Goal: Transaction & Acquisition: Subscribe to service/newsletter

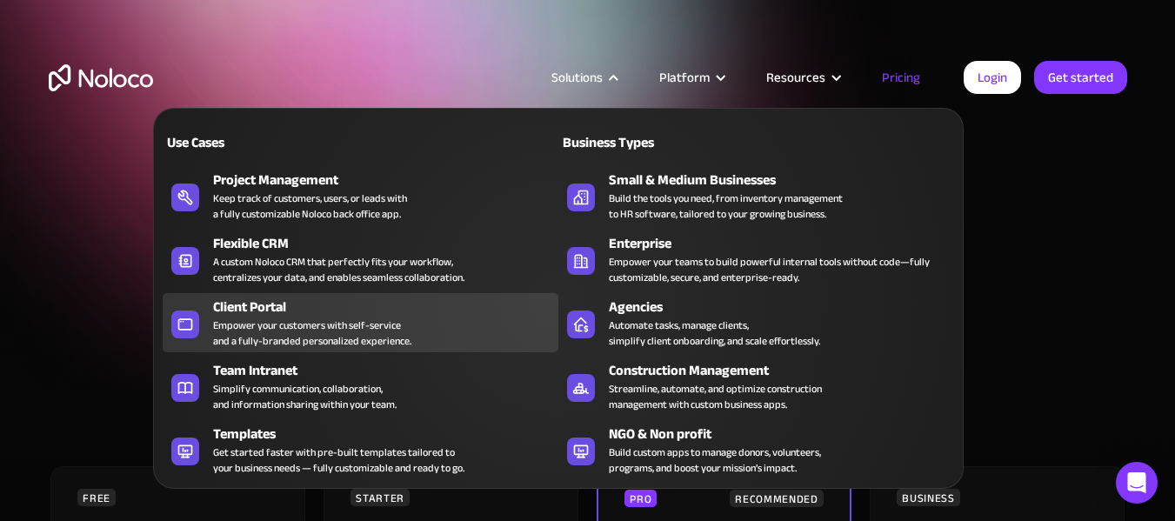
click at [325, 340] on div "Empower your customers with self-service and a fully-branded personalized exper…" at bounding box center [312, 333] width 198 height 31
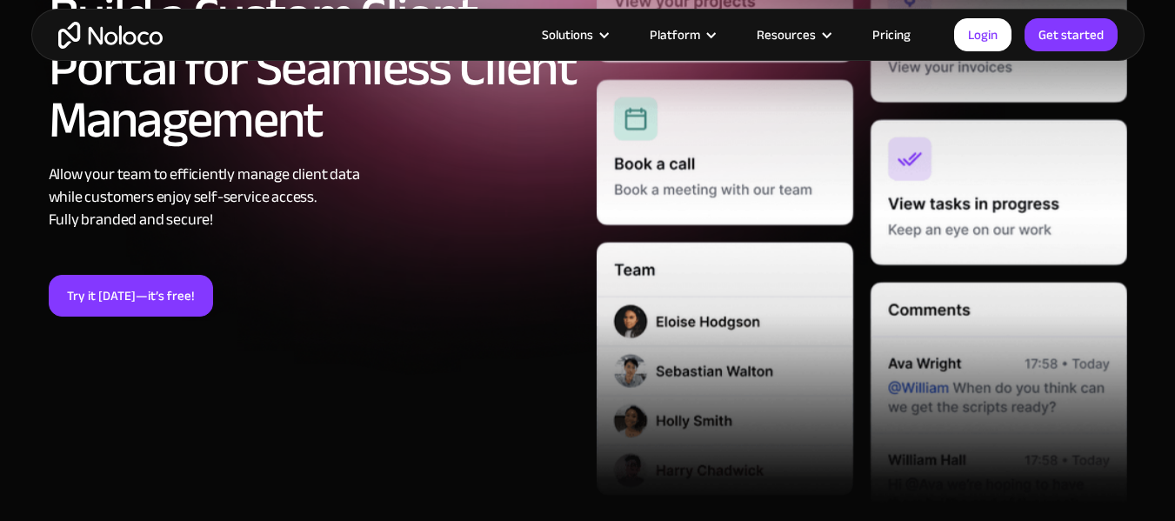
scroll to position [348, 0]
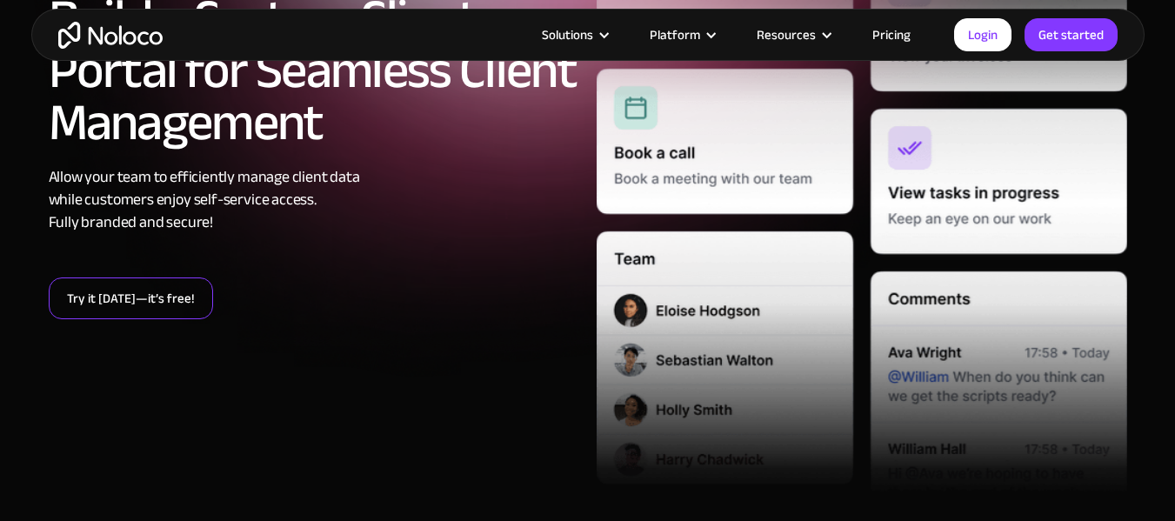
click at [171, 300] on link "Try it today—it’s free!" at bounding box center [131, 299] width 164 height 42
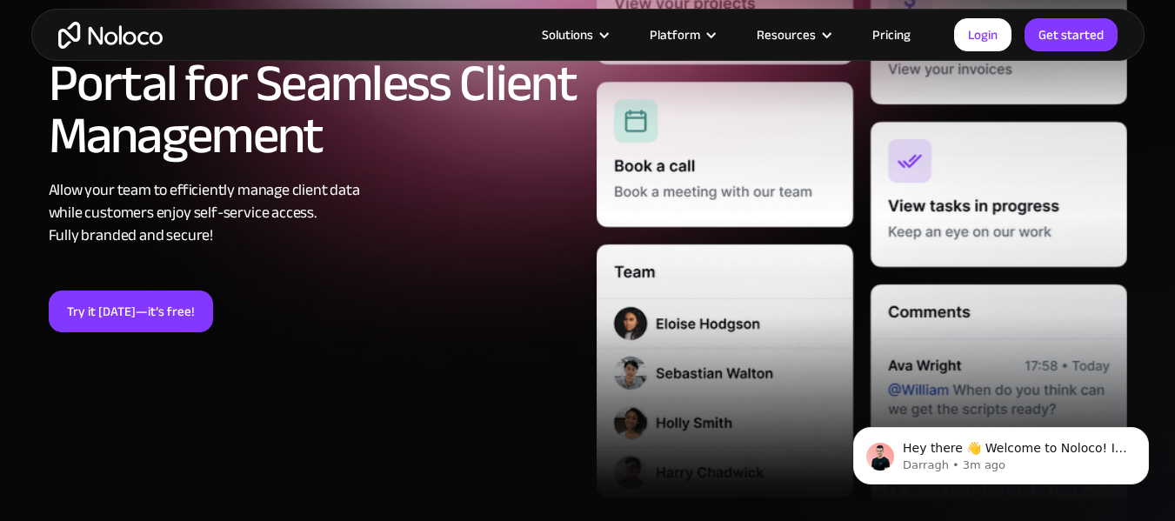
scroll to position [0, 0]
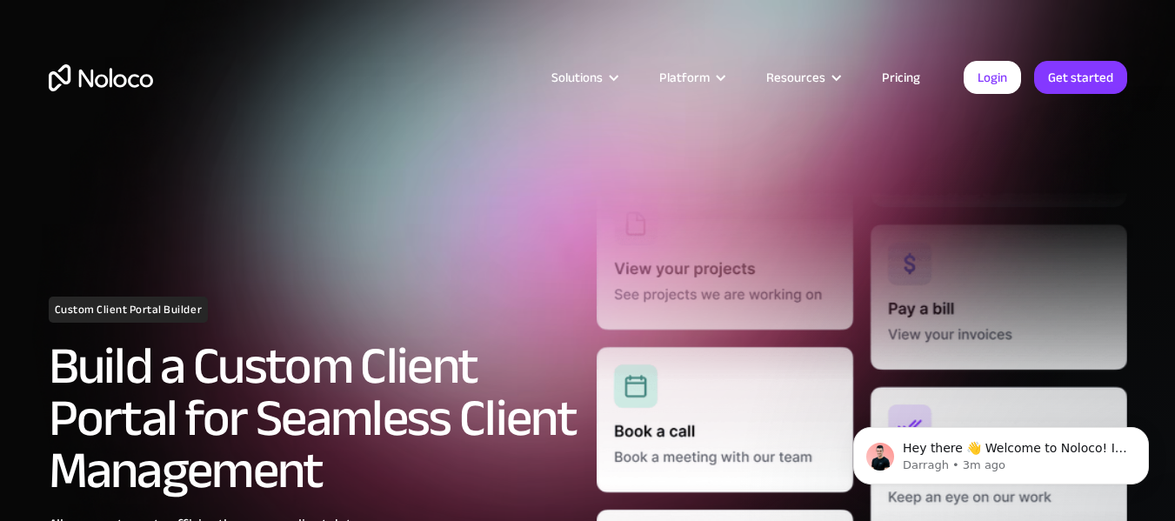
click at [910, 67] on link "Pricing" at bounding box center [901, 77] width 82 height 23
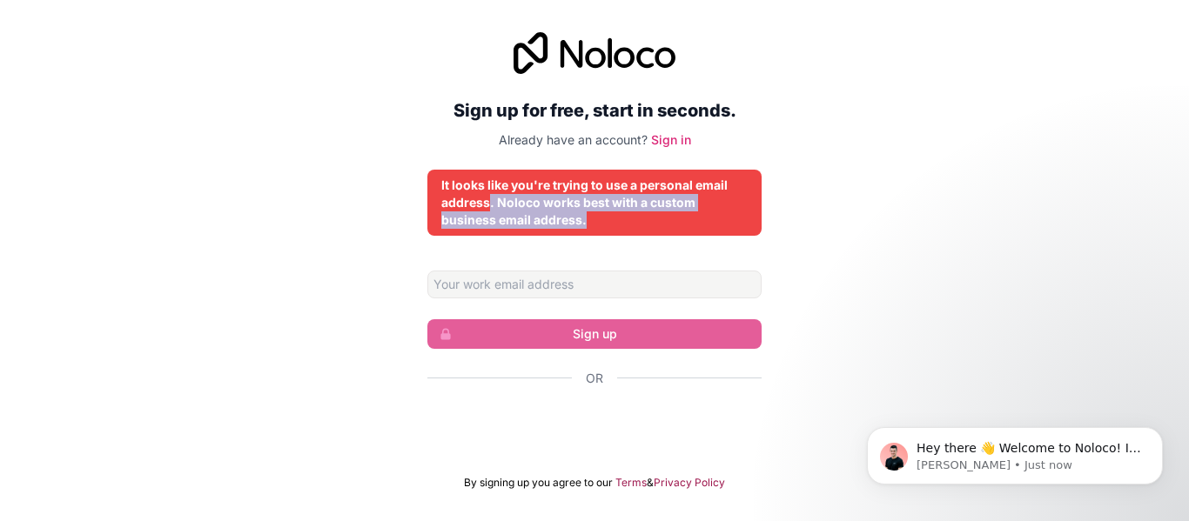
drag, startPoint x: 602, startPoint y: 195, endPoint x: 704, endPoint y: 227, distance: 106.8
click at [704, 227] on div "It looks like you're trying to use a personal email address. Noloco works best …" at bounding box center [594, 203] width 306 height 52
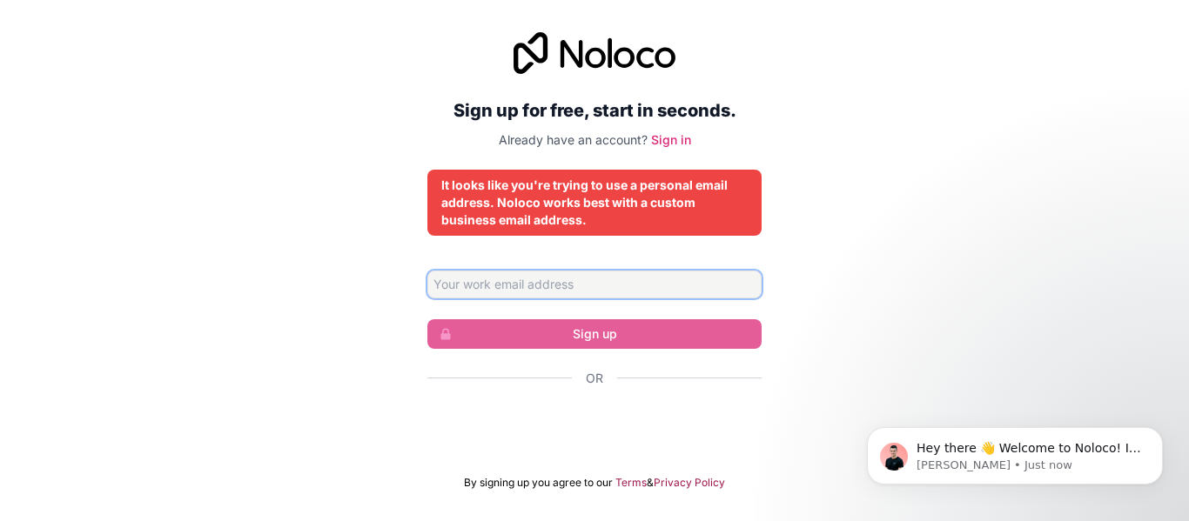
click at [584, 277] on input "Email address" at bounding box center [594, 285] width 334 height 28
click at [860, 278] on div "Sign up for free, start in seconds. Already have an account? Sign in It looks l…" at bounding box center [594, 261] width 1189 height 506
click at [544, 281] on input "Email address" at bounding box center [594, 285] width 334 height 28
click at [918, 360] on div "Sign up for free, start in seconds. Already have an account? Sign in It looks l…" at bounding box center [594, 261] width 1189 height 506
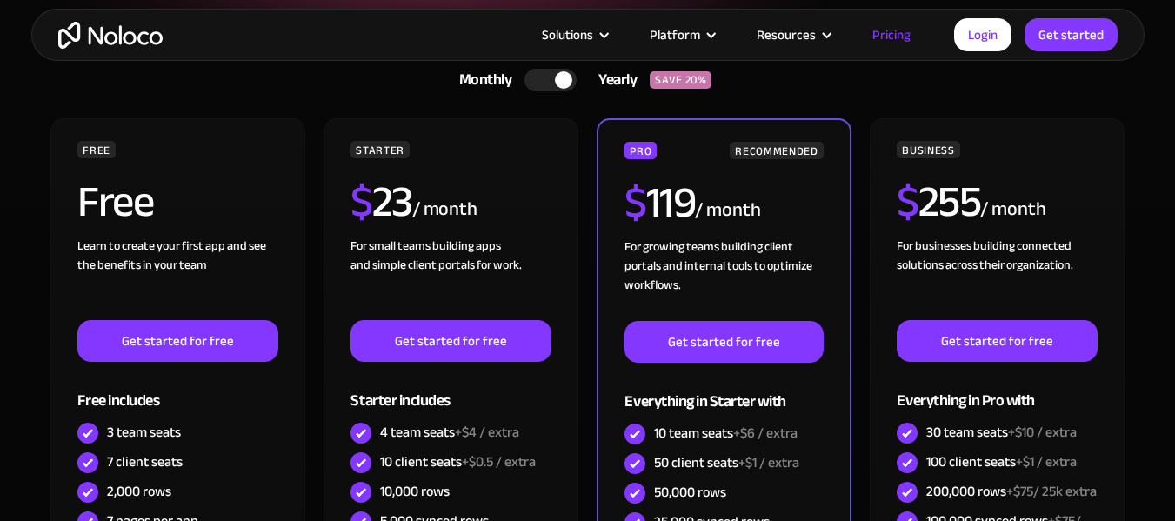
click at [542, 84] on div at bounding box center [551, 80] width 52 height 23
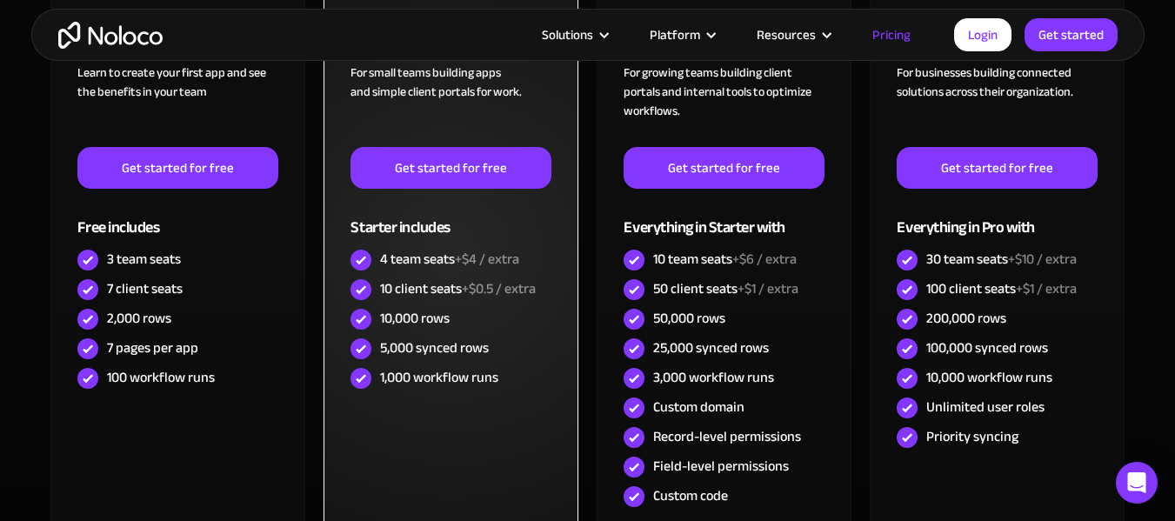
scroll to position [522, 0]
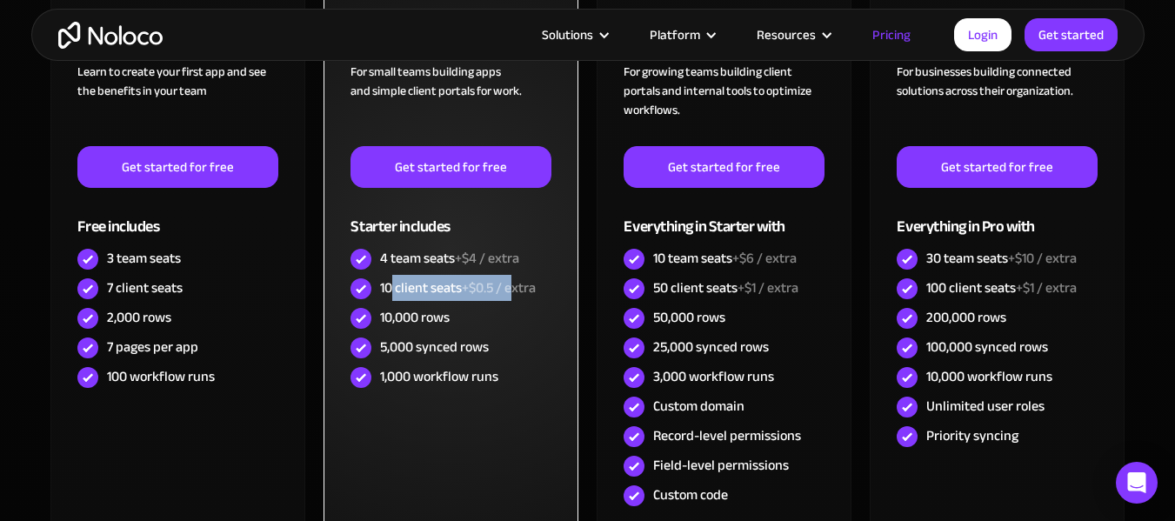
drag, startPoint x: 456, startPoint y: 285, endPoint x: 514, endPoint y: 285, distance: 58.3
click at [514, 285] on div "10 client seats +$0.5 / extra" at bounding box center [458, 287] width 156 height 19
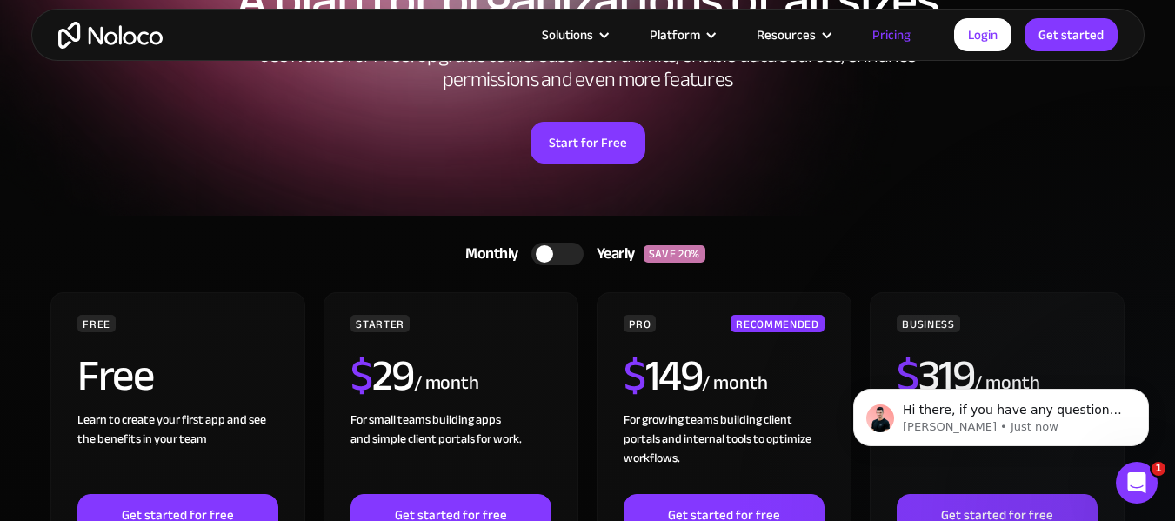
scroll to position [0, 0]
